Goal: Transaction & Acquisition: Purchase product/service

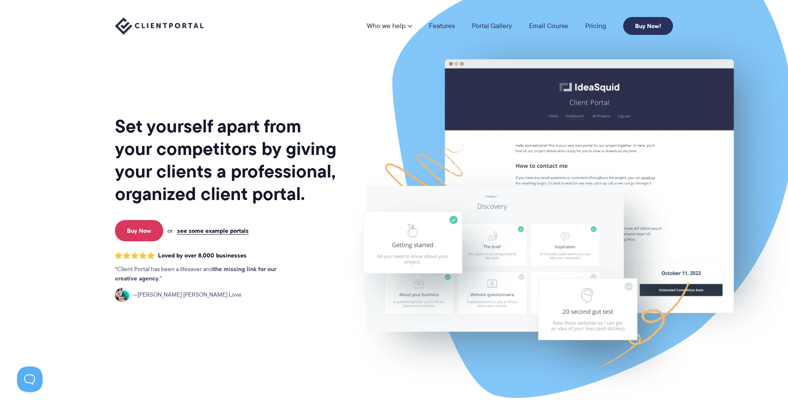
click at [648, 27] on link "Buy Now!" at bounding box center [648, 26] width 50 height 18
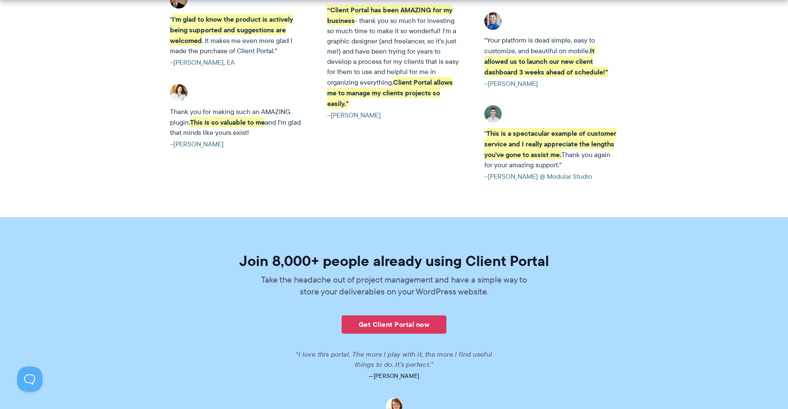
scroll to position [2059, 0]
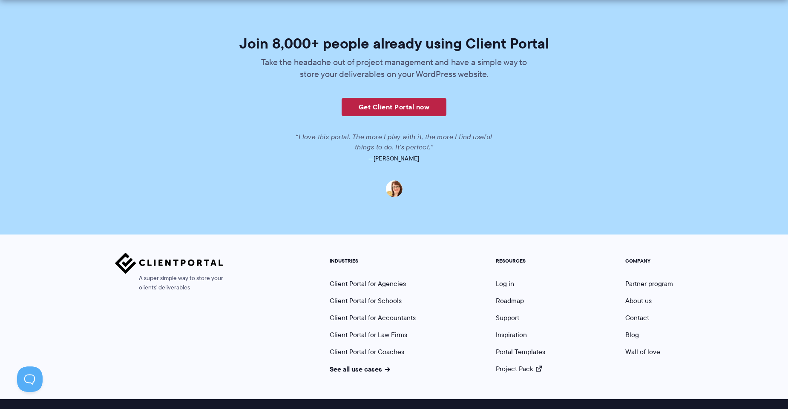
click at [415, 98] on link "Get Client Portal now" at bounding box center [393, 107] width 105 height 18
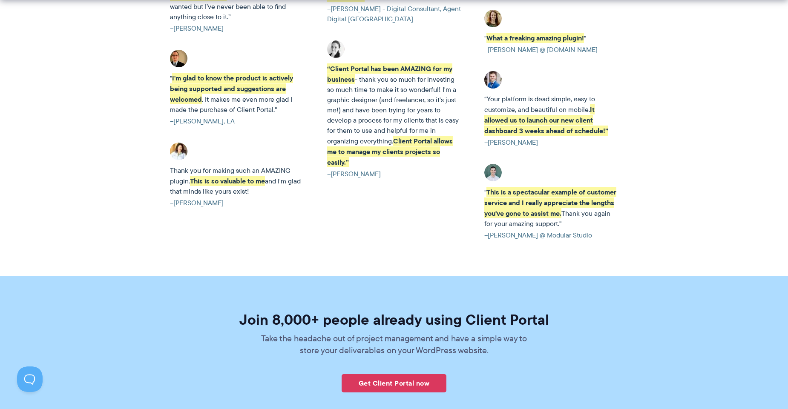
scroll to position [2059, 0]
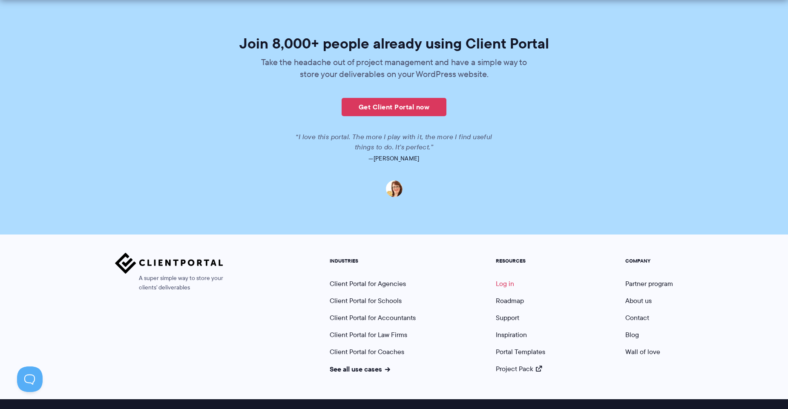
click at [509, 279] on link "Log in" at bounding box center [505, 284] width 18 height 10
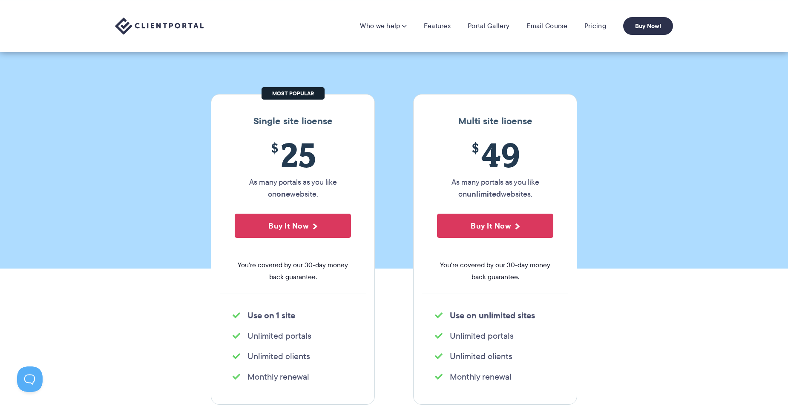
scroll to position [0, 0]
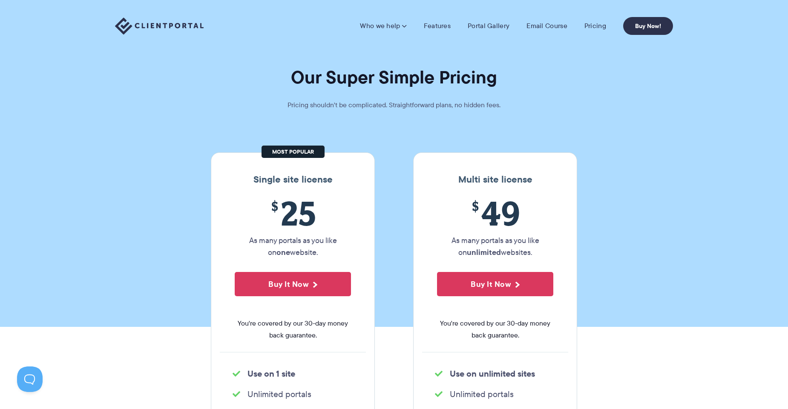
click at [560, 89] on section "Our Super Simple Pricing Pricing shouldn't be complicated. Straightforward plan…" at bounding box center [394, 163] width 788 height 327
click at [304, 289] on button "Buy It Now" at bounding box center [293, 284] width 116 height 24
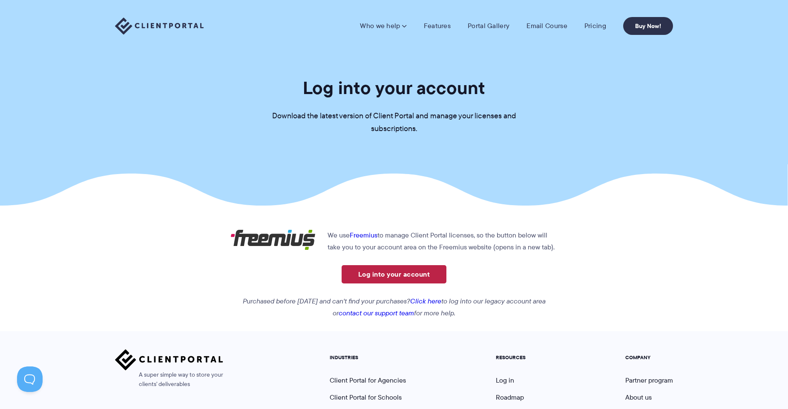
click at [405, 272] on link "Log into your account" at bounding box center [393, 274] width 105 height 18
